Goal: Transaction & Acquisition: Purchase product/service

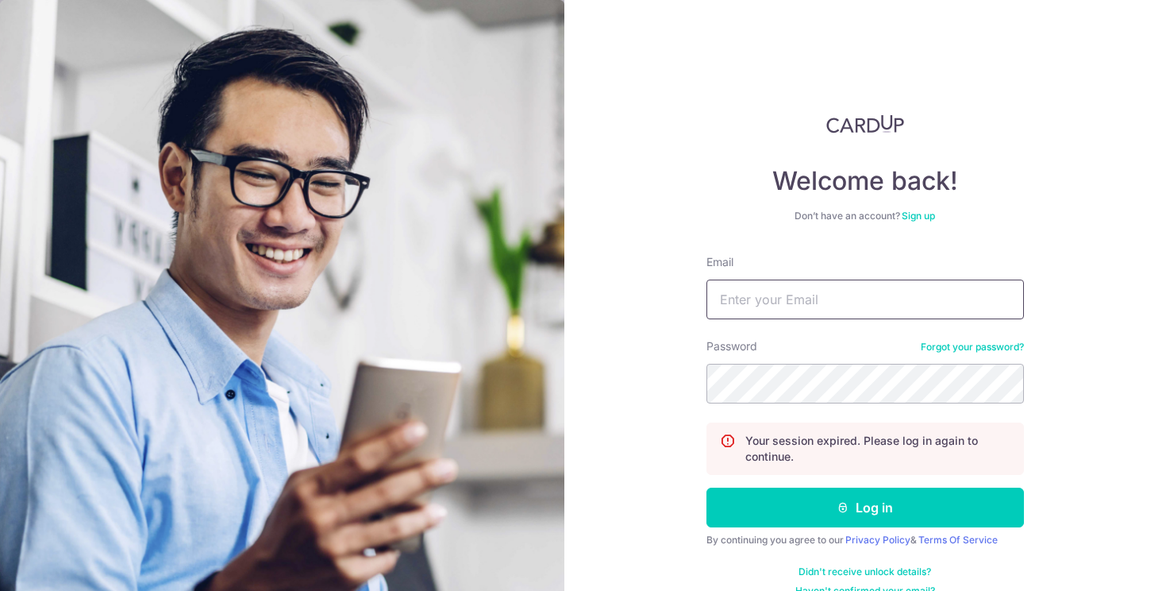
click at [750, 300] on input "Email" at bounding box center [866, 300] width 318 height 40
type input "reneehwangwt@gmail.com"
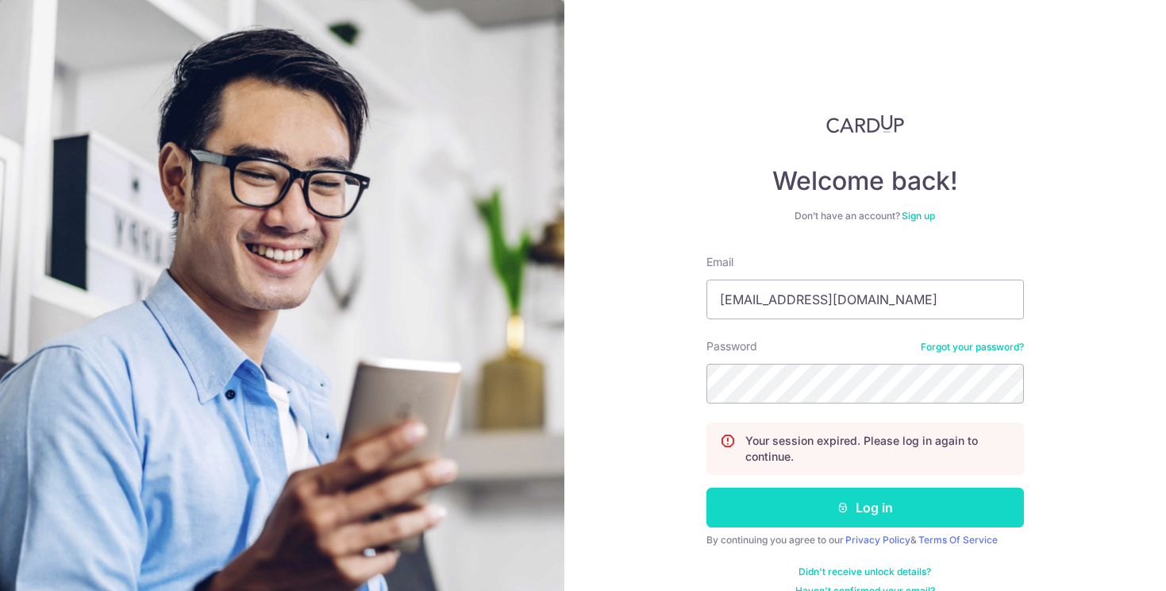
click at [893, 506] on button "Log in" at bounding box center [866, 508] width 318 height 40
click at [874, 514] on button "Log in" at bounding box center [866, 508] width 318 height 40
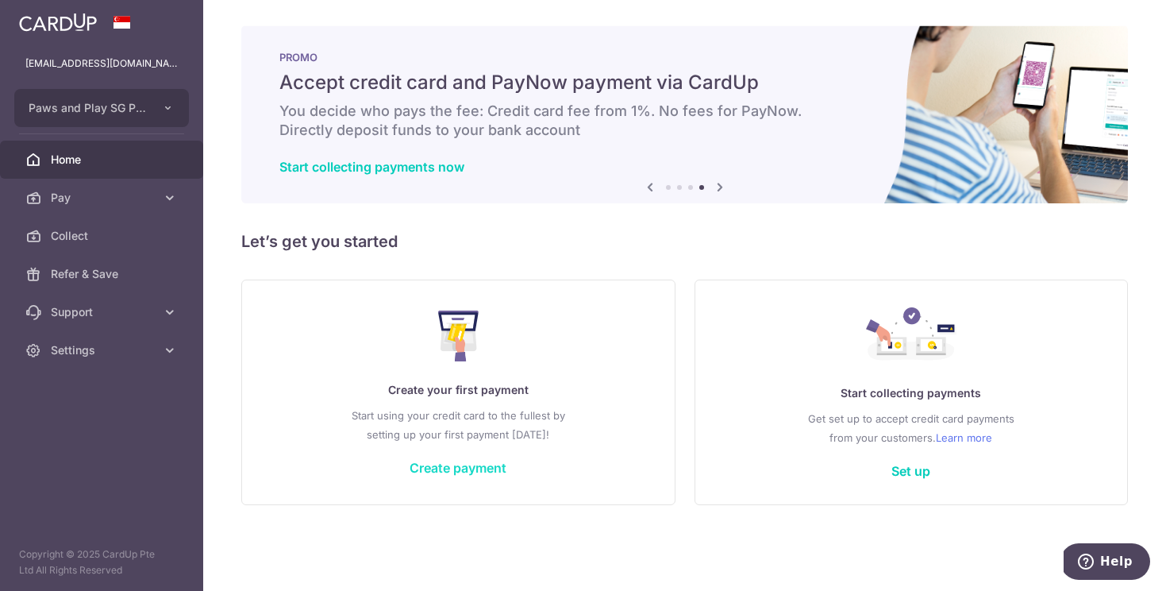
click at [432, 470] on link "Create payment" at bounding box center [458, 468] width 97 height 16
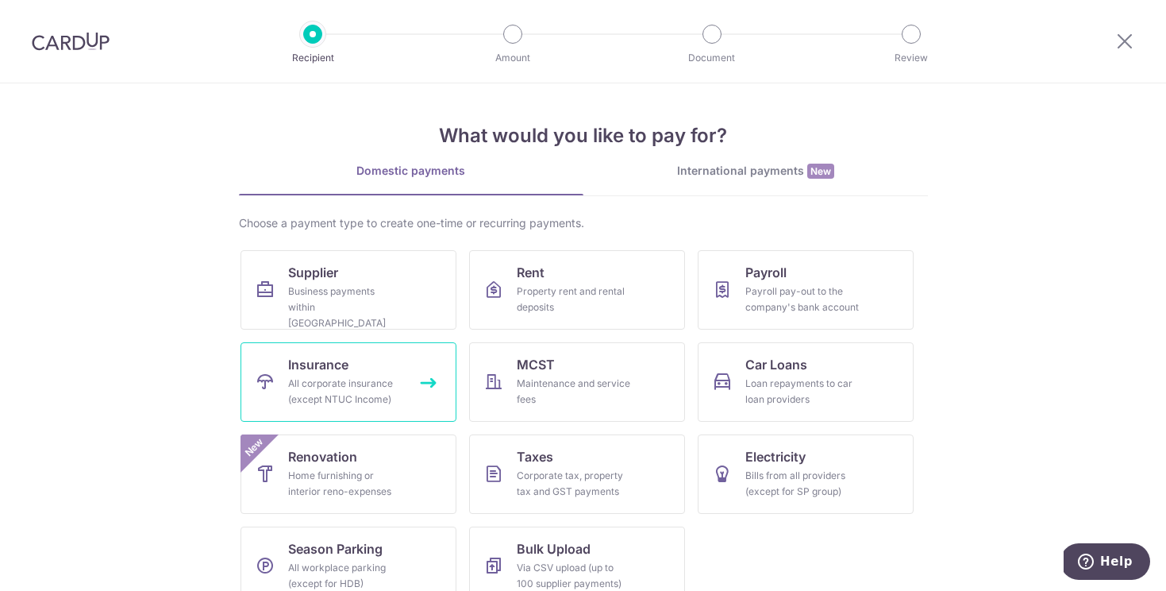
click at [371, 376] on div "All corporate insurance (except NTUC Income)" at bounding box center [345, 392] width 114 height 32
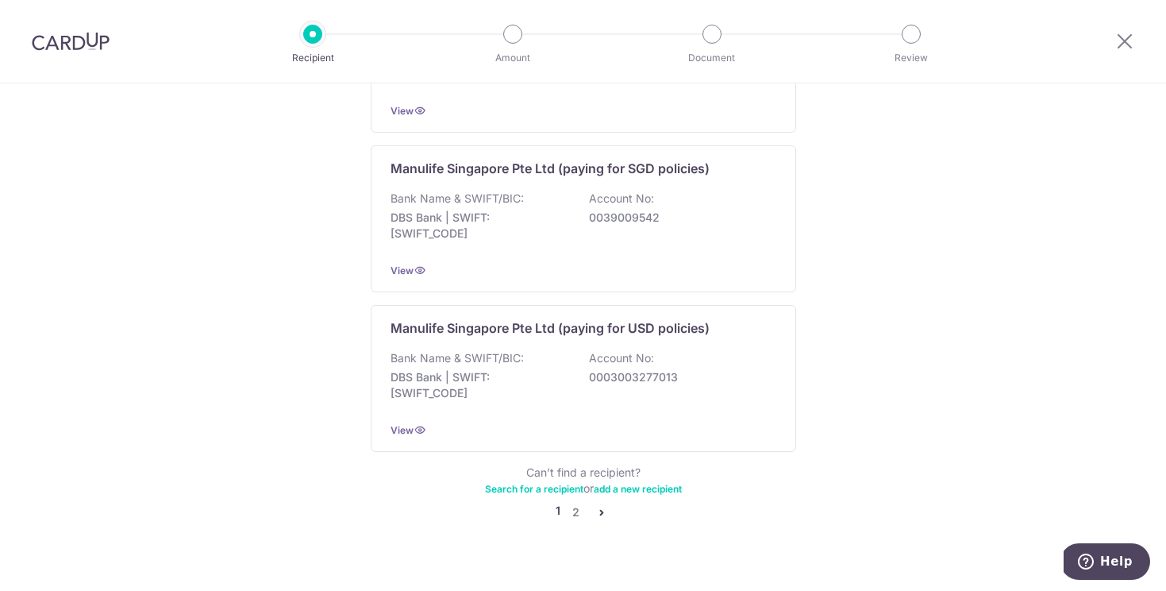
scroll to position [1578, 0]
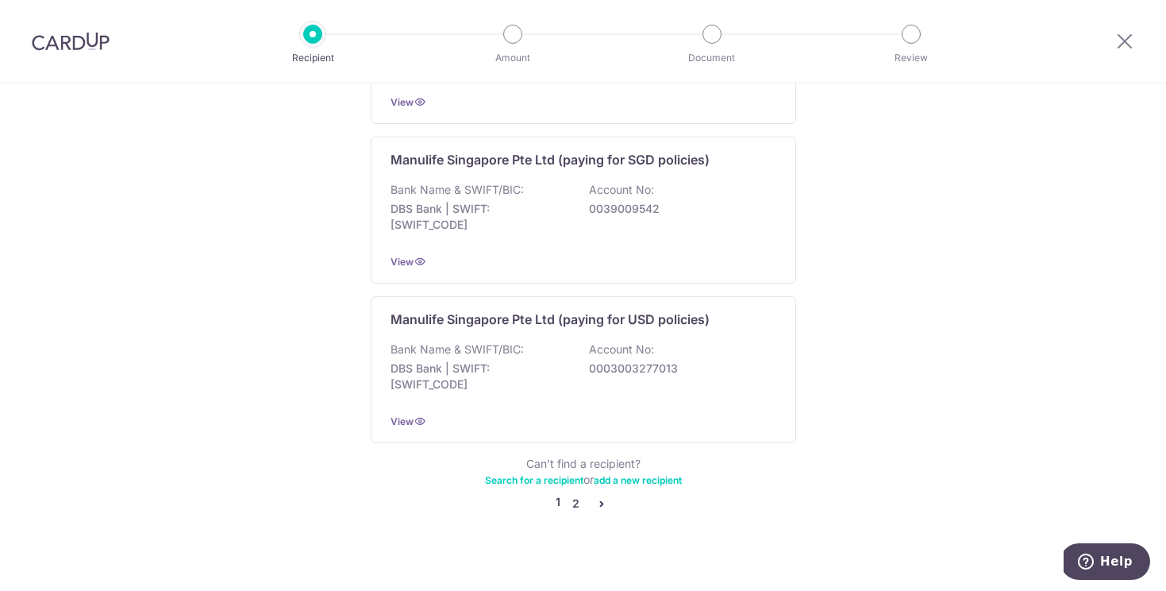
click at [573, 494] on link "2" at bounding box center [576, 503] width 19 height 19
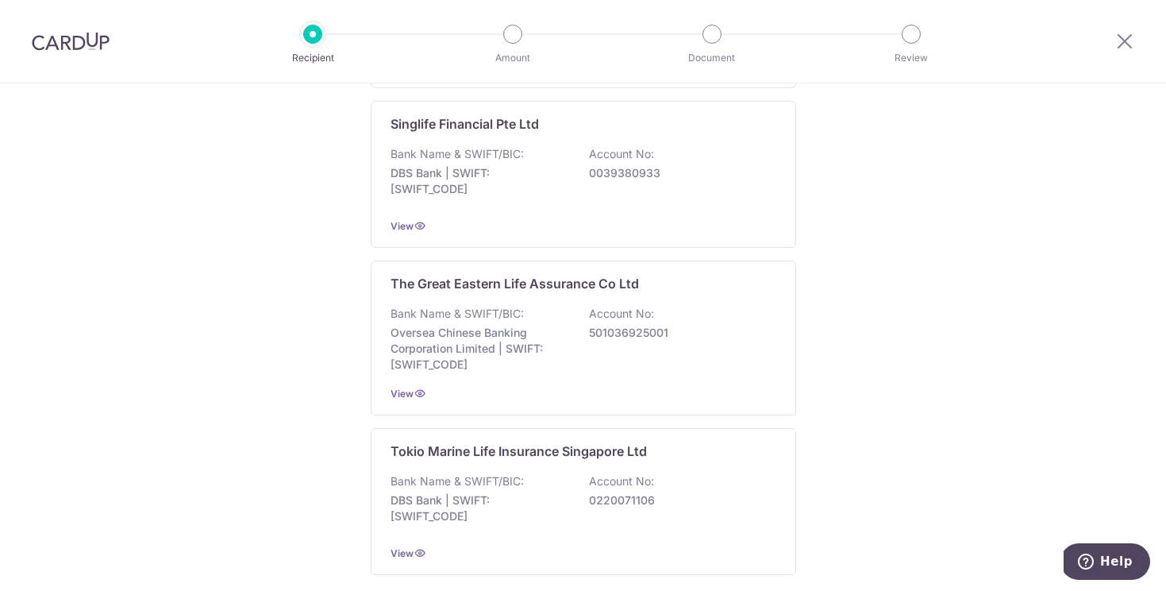
scroll to position [1444, 0]
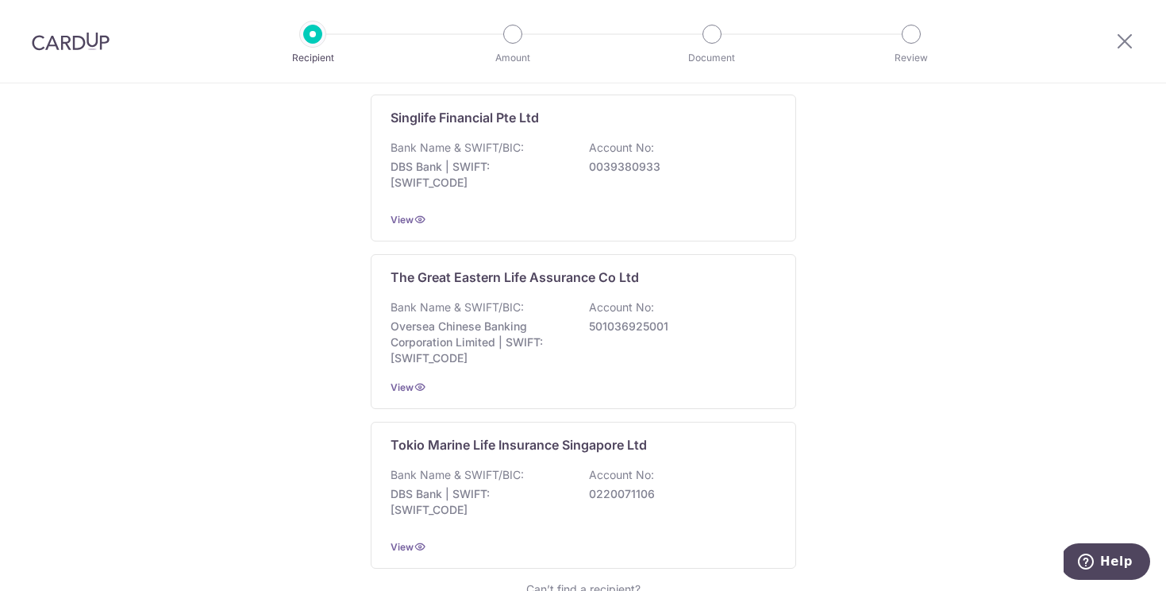
click at [549, 320] on p "Oversea Chinese Banking Corporation Limited | SWIFT: [SWIFT_CODE]" at bounding box center [480, 342] width 178 height 48
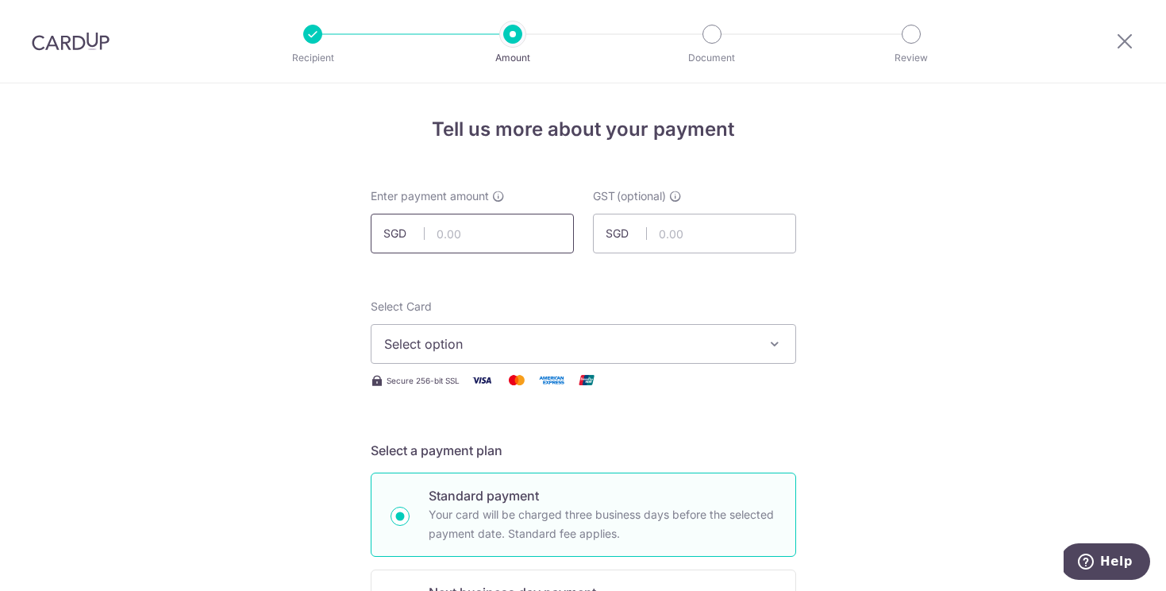
click at [479, 233] on input "text" at bounding box center [472, 234] width 203 height 40
type input "18,000.00"
click at [657, 305] on div "Select Card Select option Add credit card Your Cards **** 3637" at bounding box center [584, 331] width 426 height 65
click at [646, 341] on span "Select option" at bounding box center [569, 343] width 370 height 19
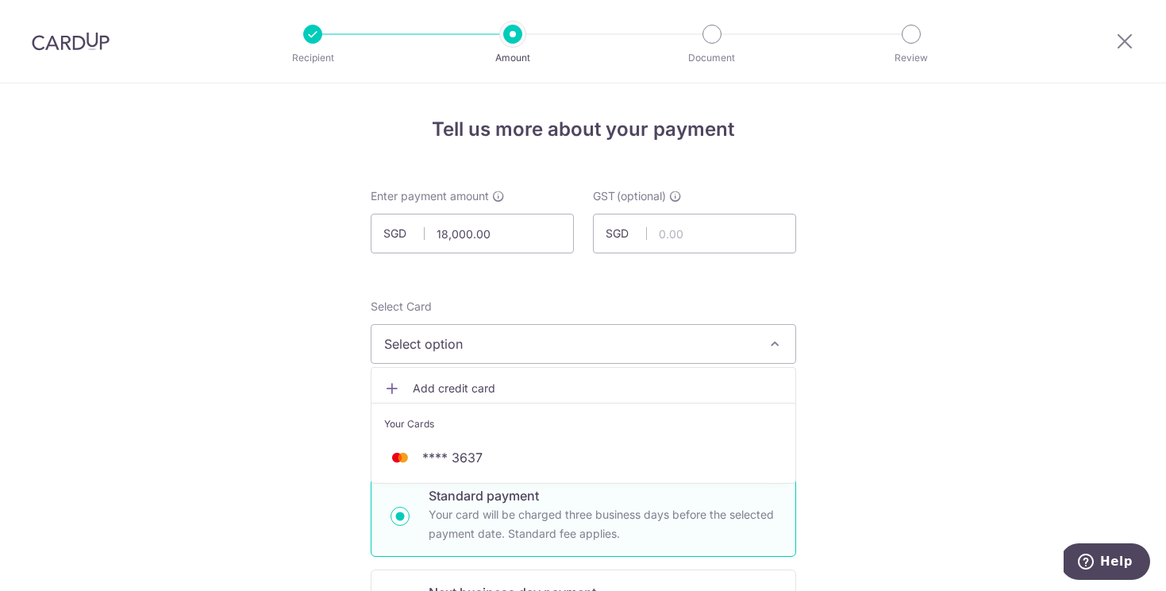
click at [643, 425] on div "Your Cards" at bounding box center [583, 424] width 399 height 16
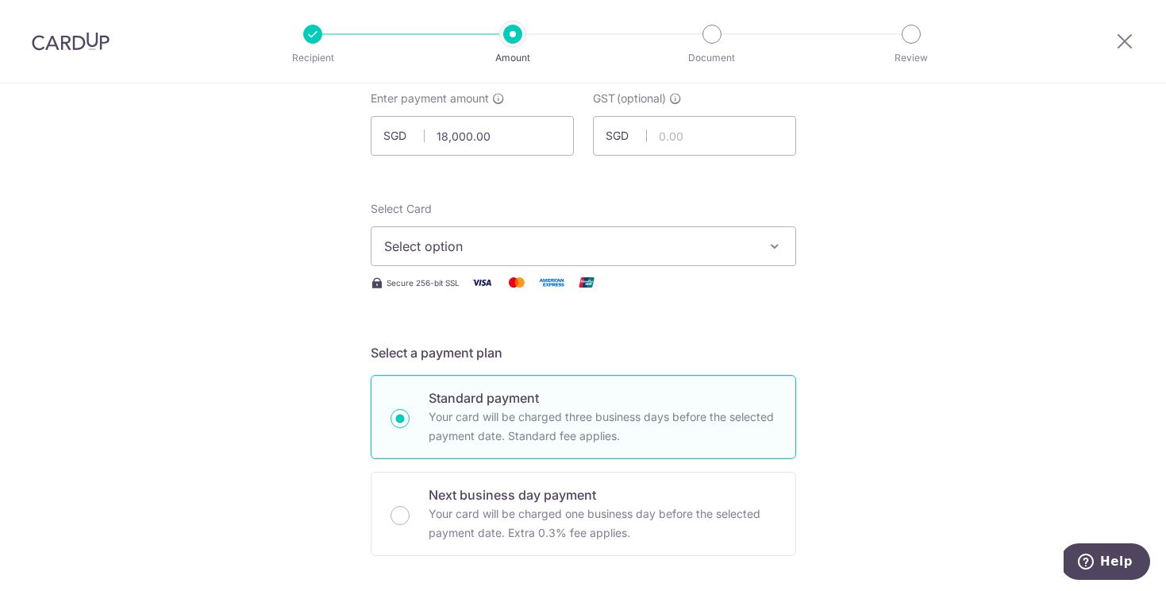
scroll to position [125, 0]
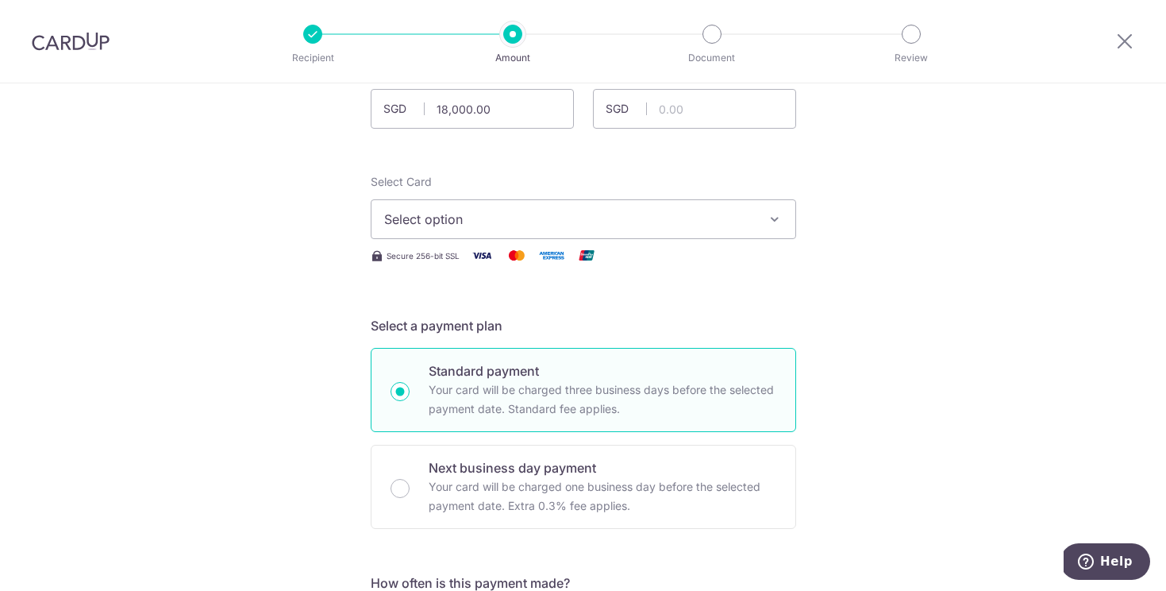
click at [575, 214] on span "Select option" at bounding box center [569, 219] width 370 height 19
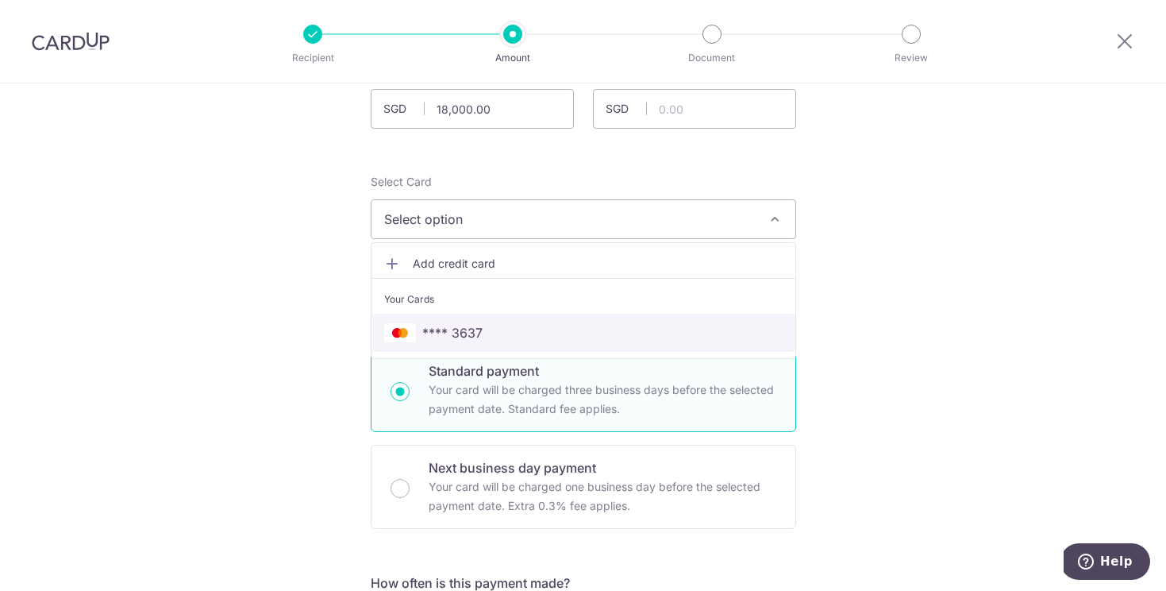
click at [492, 335] on span "**** 3637" at bounding box center [583, 332] width 399 height 19
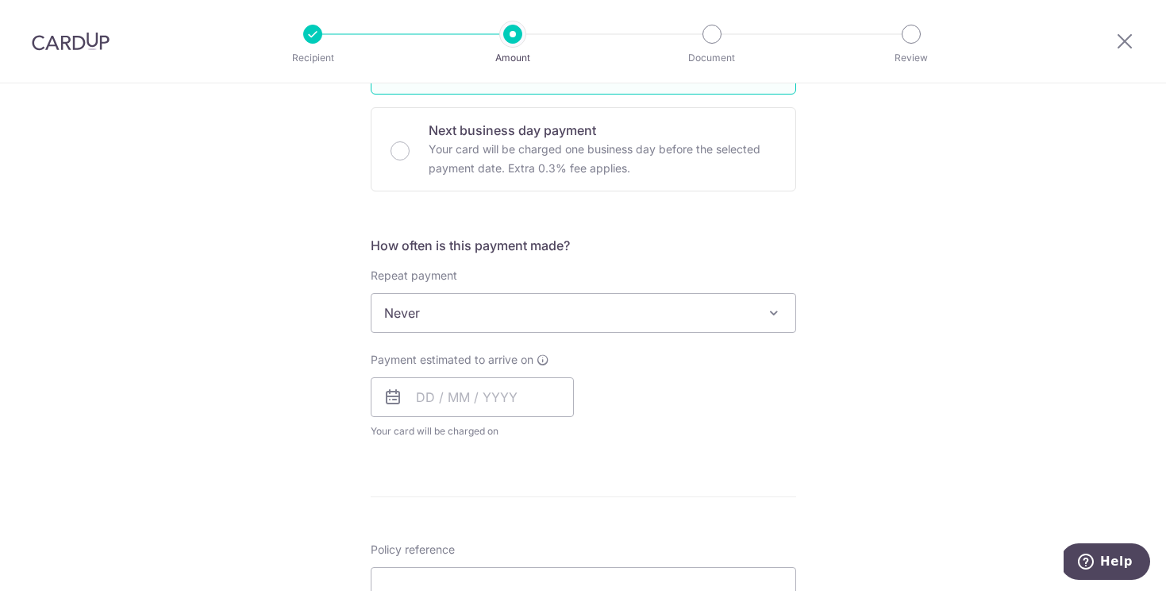
scroll to position [463, 0]
click at [520, 392] on input "text" at bounding box center [472, 396] width 203 height 40
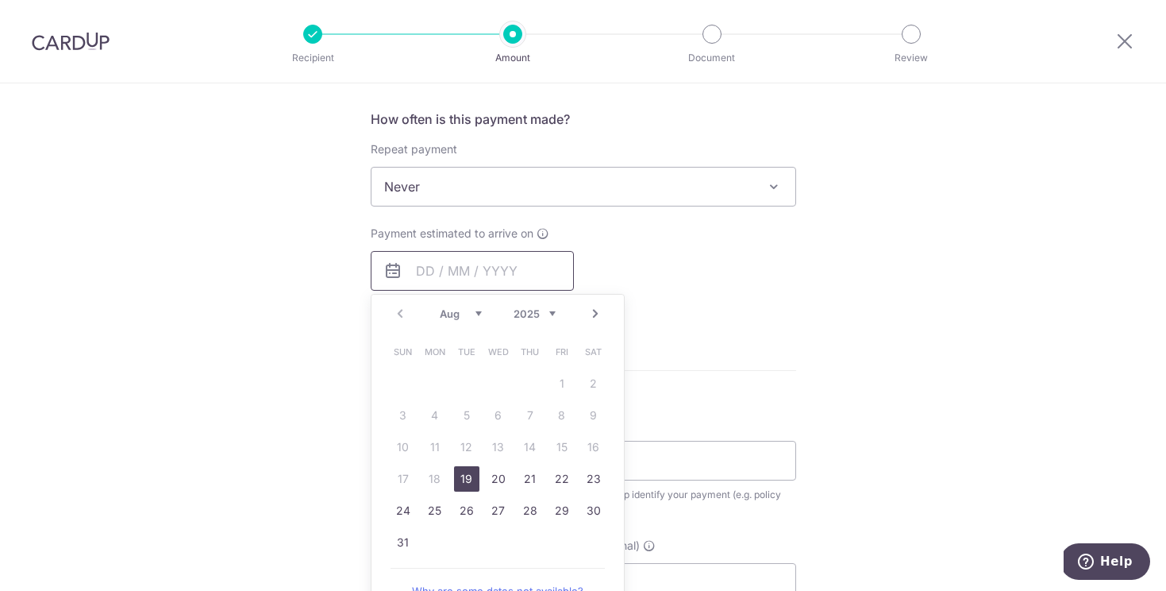
scroll to position [600, 0]
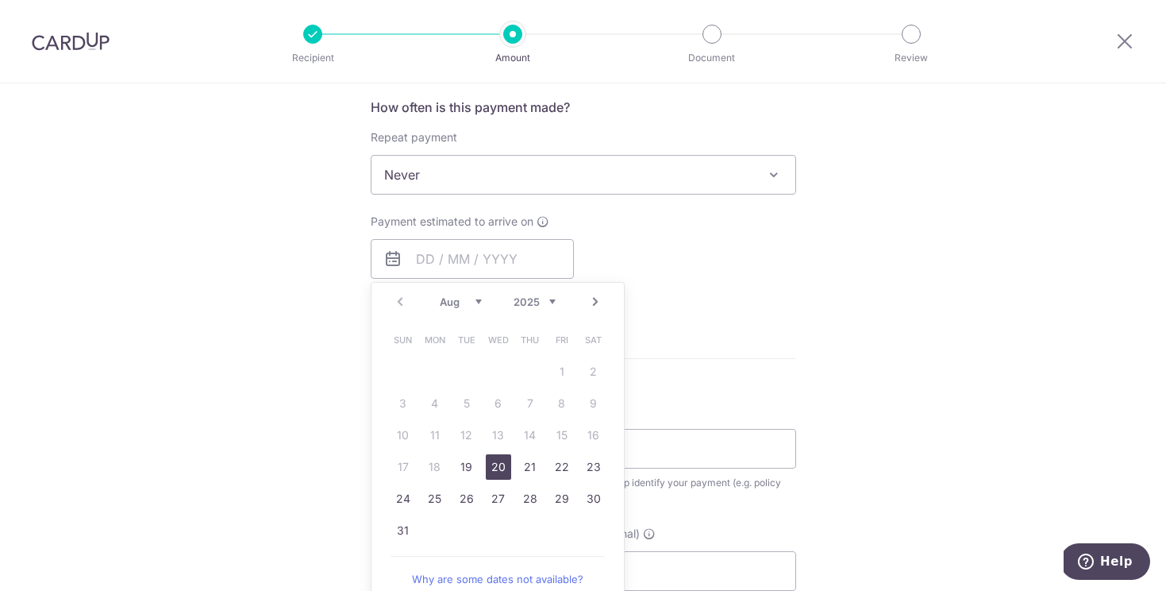
click at [466, 465] on link "19" at bounding box center [466, 466] width 25 height 25
type input "19/08/2025"
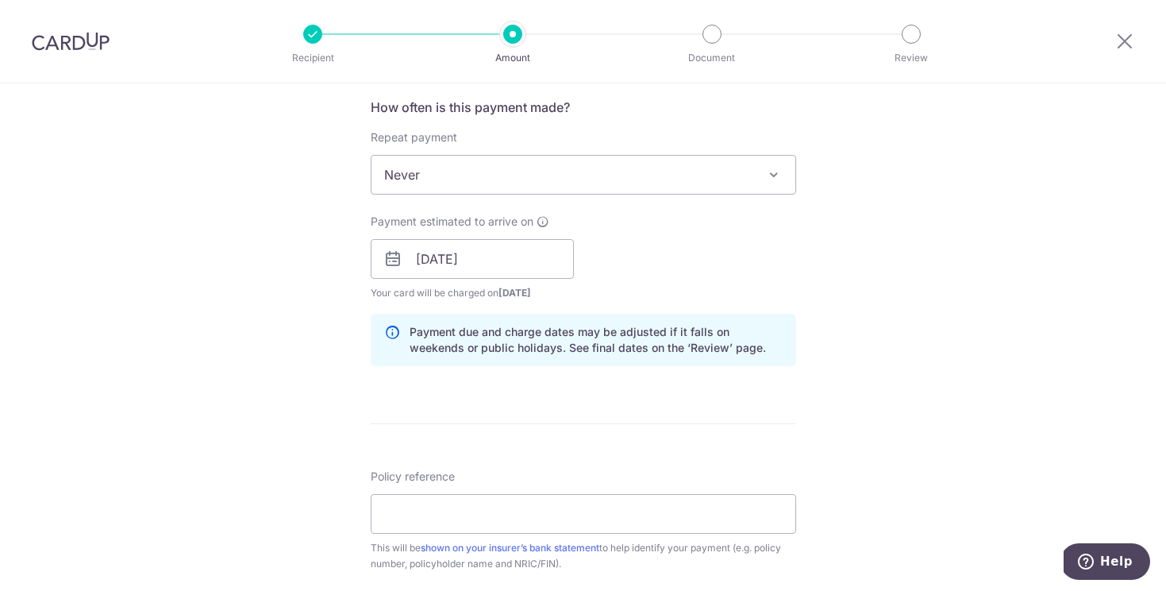
click at [627, 291] on div "Payment estimated to arrive on 19/08/2025 Prev Next Aug Sep Oct Nov Dec 2025 20…" at bounding box center [583, 257] width 445 height 87
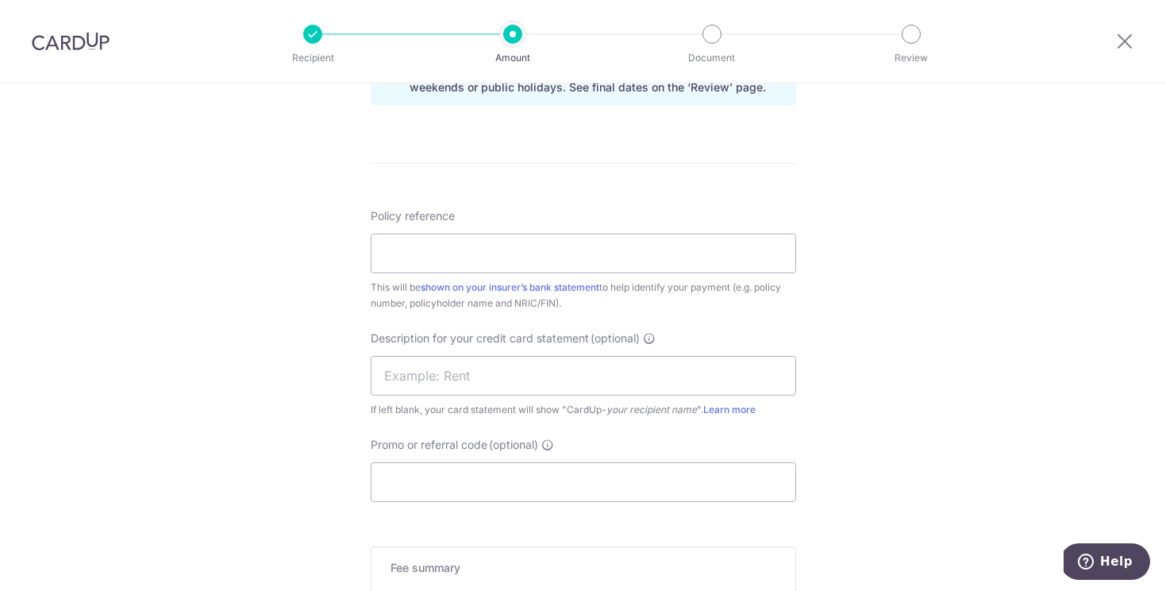
scroll to position [876, 0]
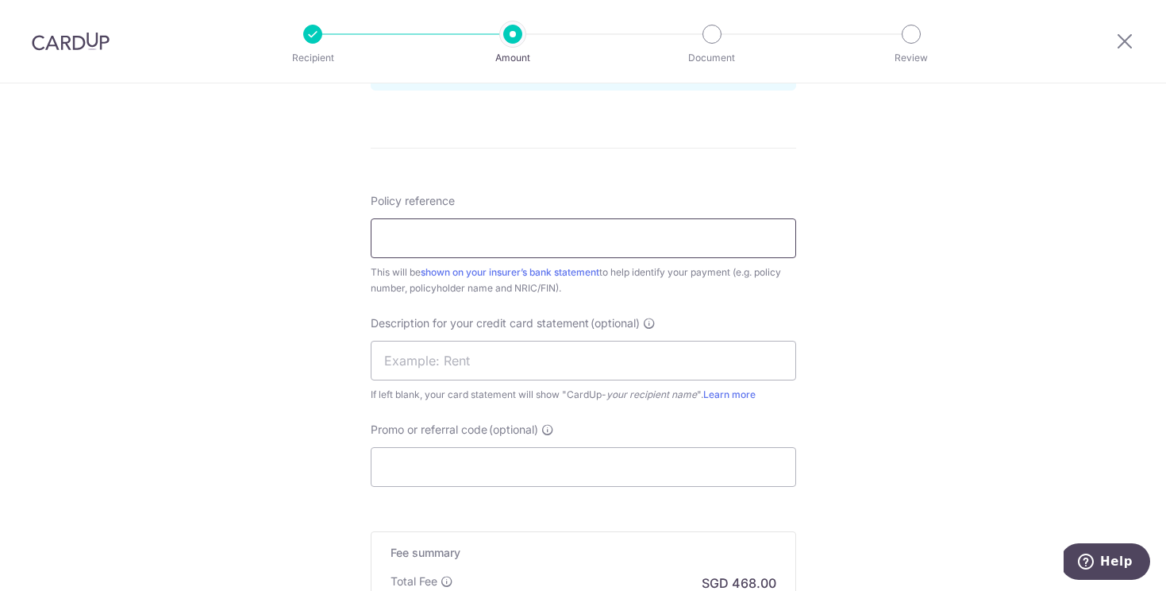
click at [565, 233] on input "Policy reference" at bounding box center [584, 238] width 426 height 40
type input "0254190719"
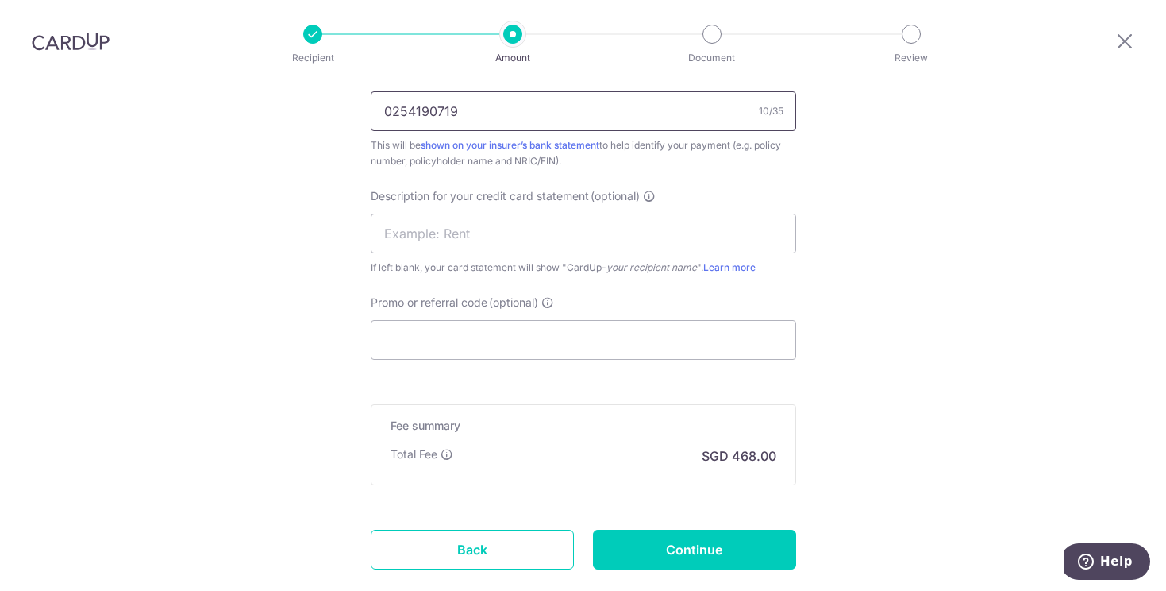
scroll to position [1005, 0]
click at [627, 240] on input "text" at bounding box center [584, 231] width 426 height 40
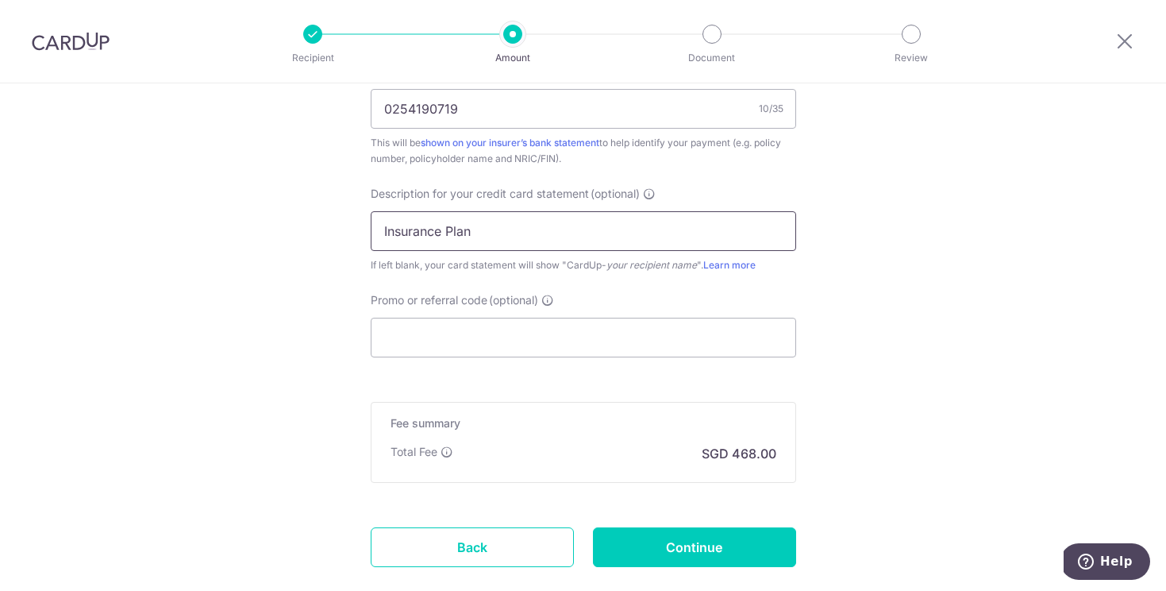
type input "Insurance Plan"
click at [582, 329] on input "Promo or referral code (optional)" at bounding box center [584, 338] width 426 height 40
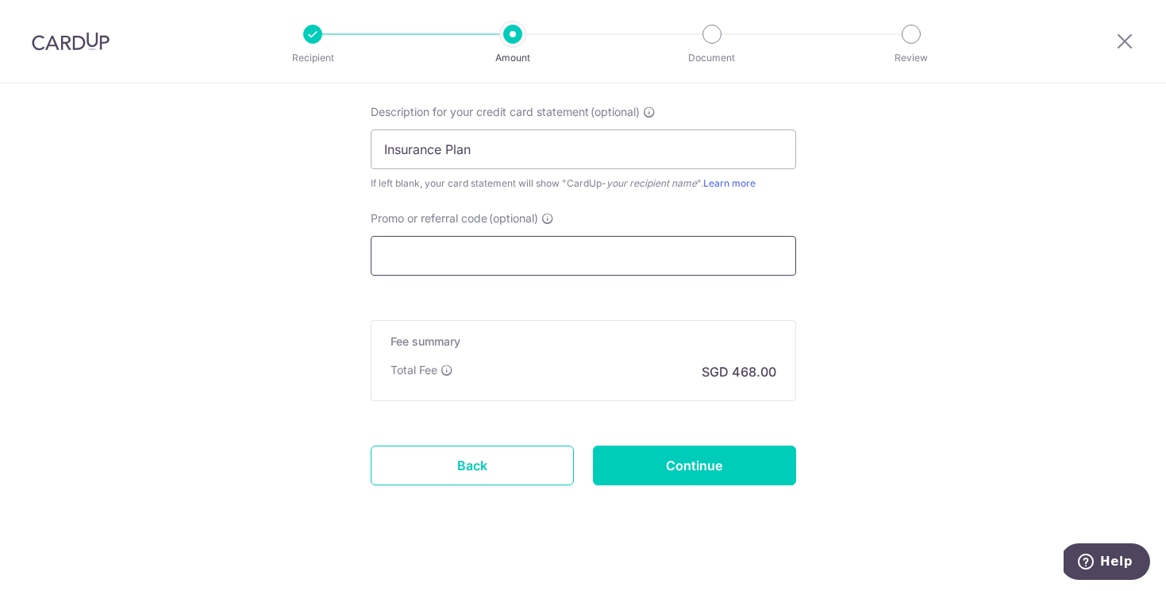
scroll to position [1101, 0]
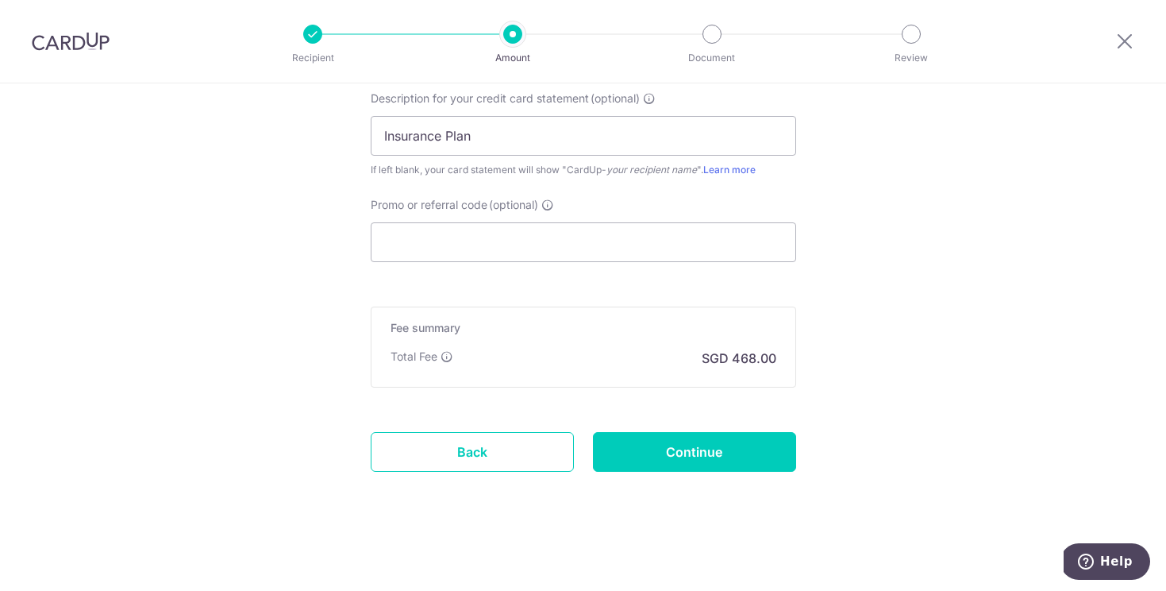
drag, startPoint x: 637, startPoint y: 444, endPoint x: 616, endPoint y: 363, distance: 83.6
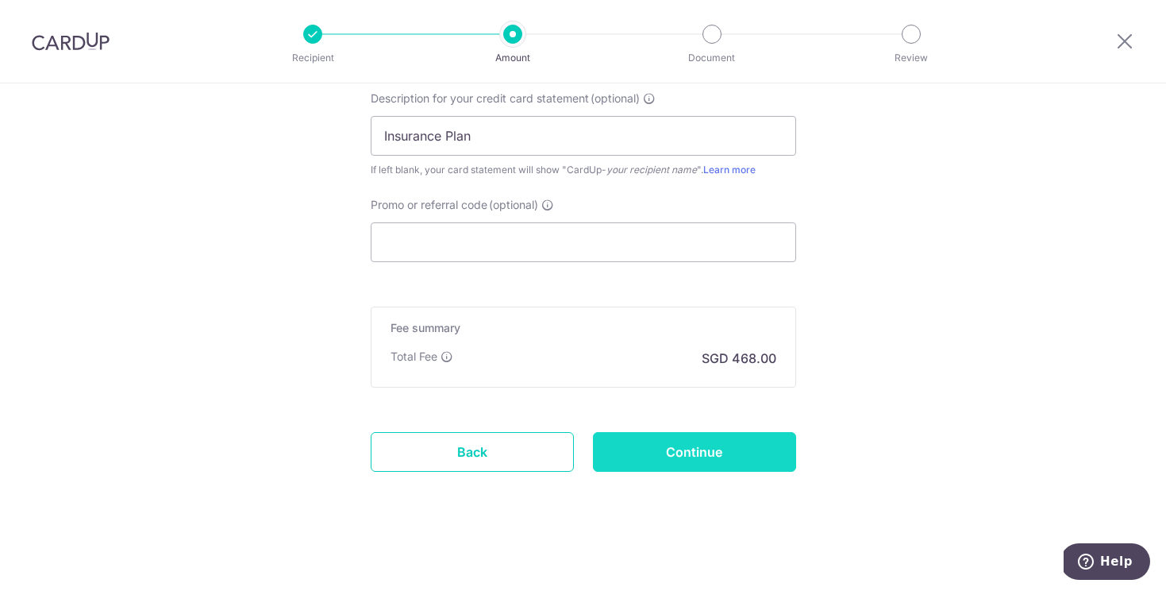
click at [746, 461] on input "Continue" at bounding box center [694, 452] width 203 height 40
type input "Create Schedule"
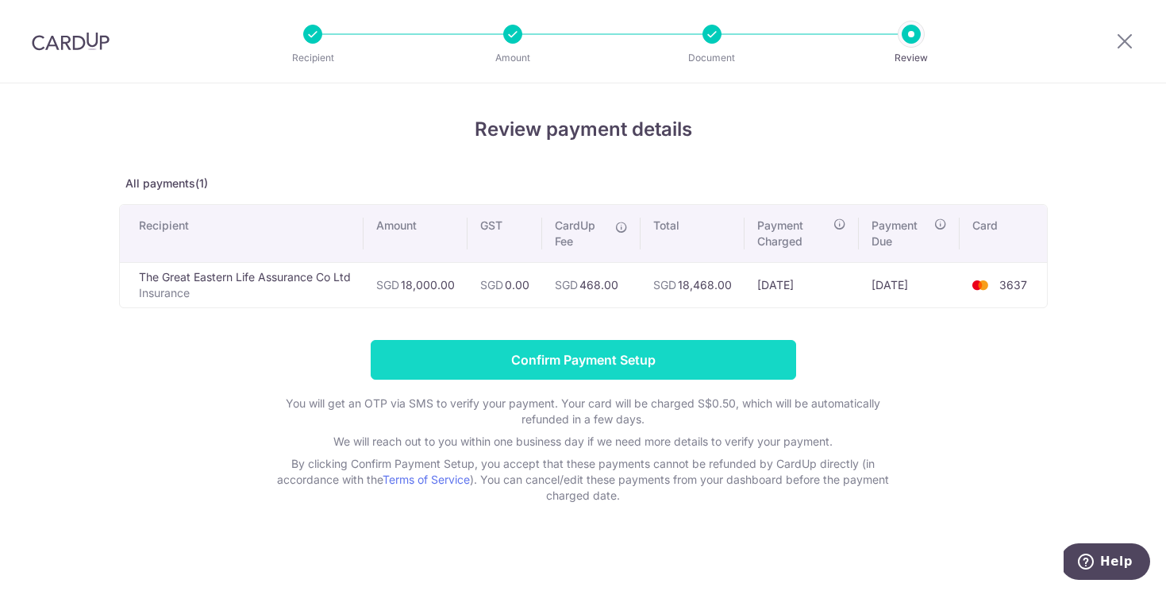
click at [721, 366] on input "Confirm Payment Setup" at bounding box center [584, 360] width 426 height 40
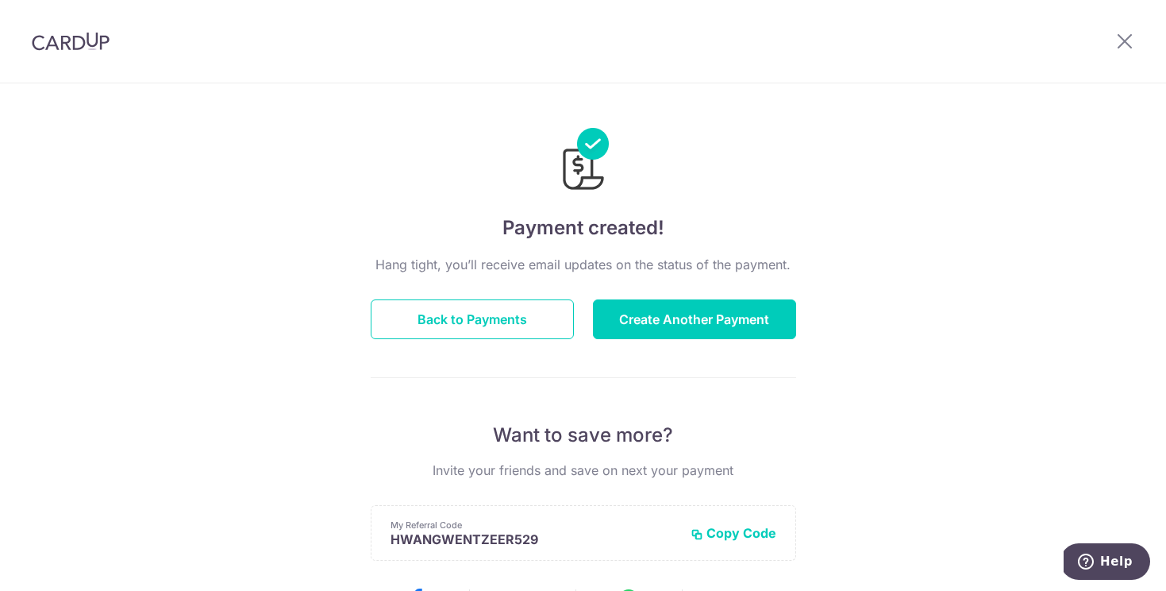
click at [937, 192] on div "Payment created! Hang tight, you’ll receive email updates on the status of the …" at bounding box center [583, 507] width 1166 height 848
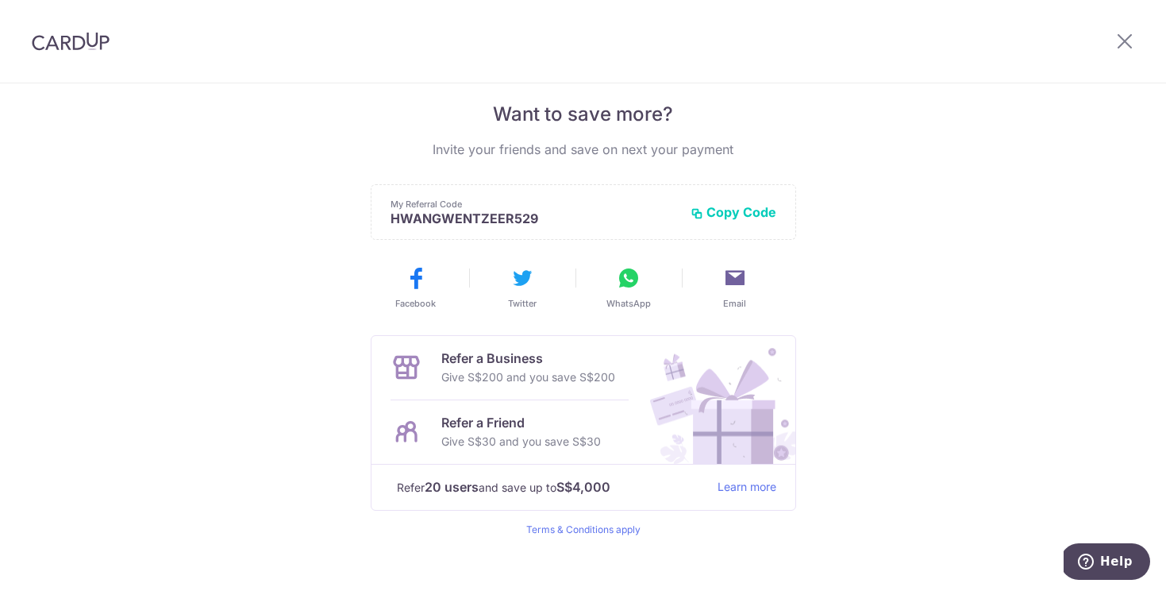
scroll to position [322, 0]
click at [892, 299] on div "Payment created! Hang tight, you’ll receive email updates on the status of the …" at bounding box center [583, 185] width 1166 height 848
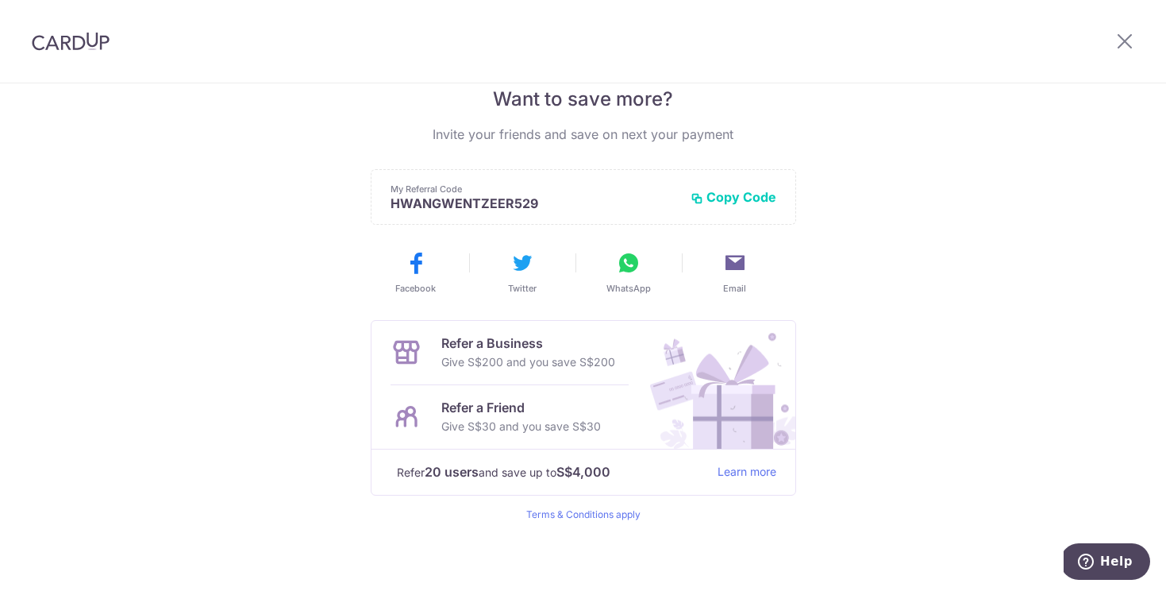
scroll to position [341, 0]
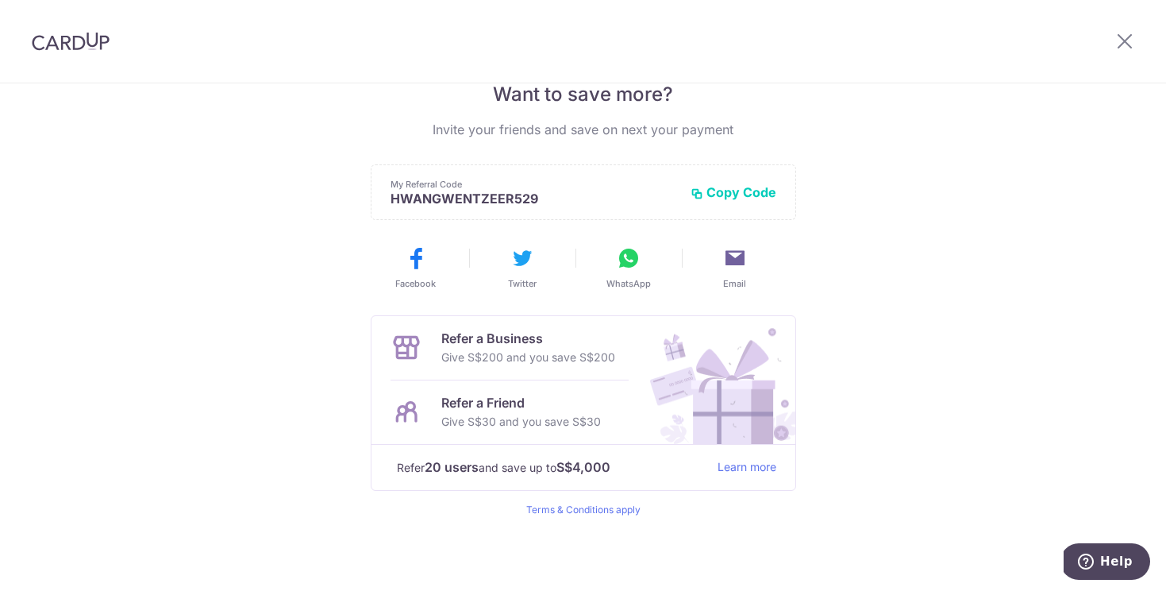
click at [890, 299] on div "Payment created! Hang tight, you’ll receive email updates on the status of the …" at bounding box center [583, 167] width 1166 height 848
click at [347, 66] on header at bounding box center [583, 41] width 1166 height 83
